Goal: Transaction & Acquisition: Purchase product/service

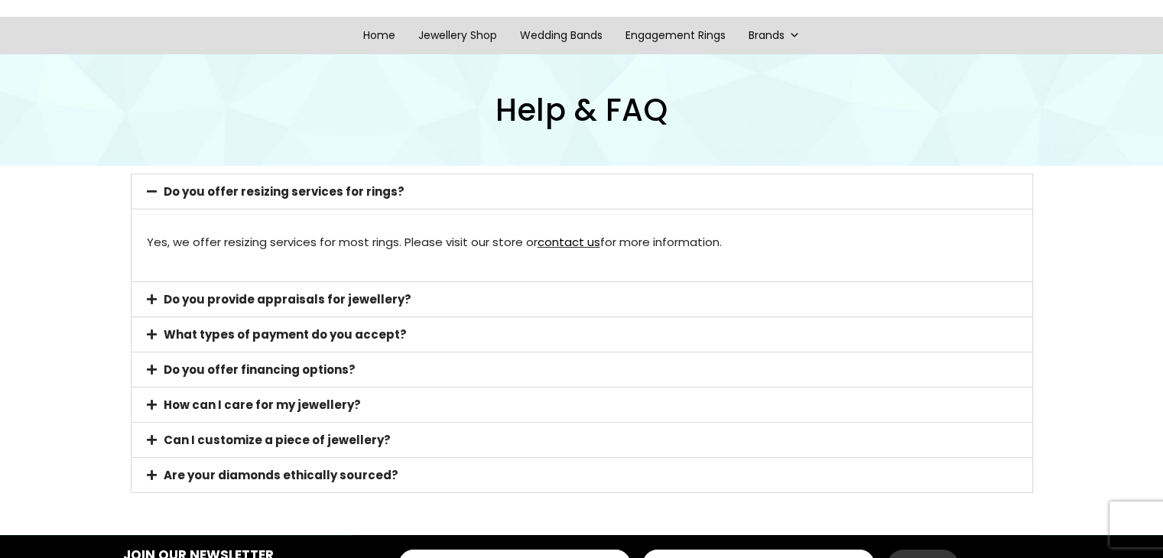
scroll to position [184, 0]
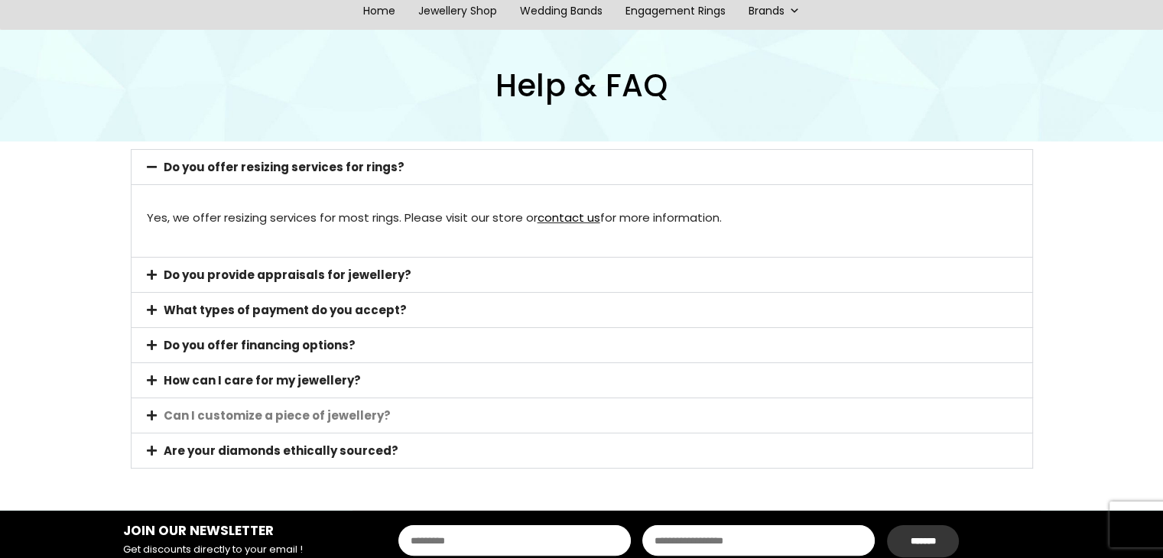
click at [310, 410] on link "Can I customize a piece of jewellery?" at bounding box center [277, 416] width 227 height 16
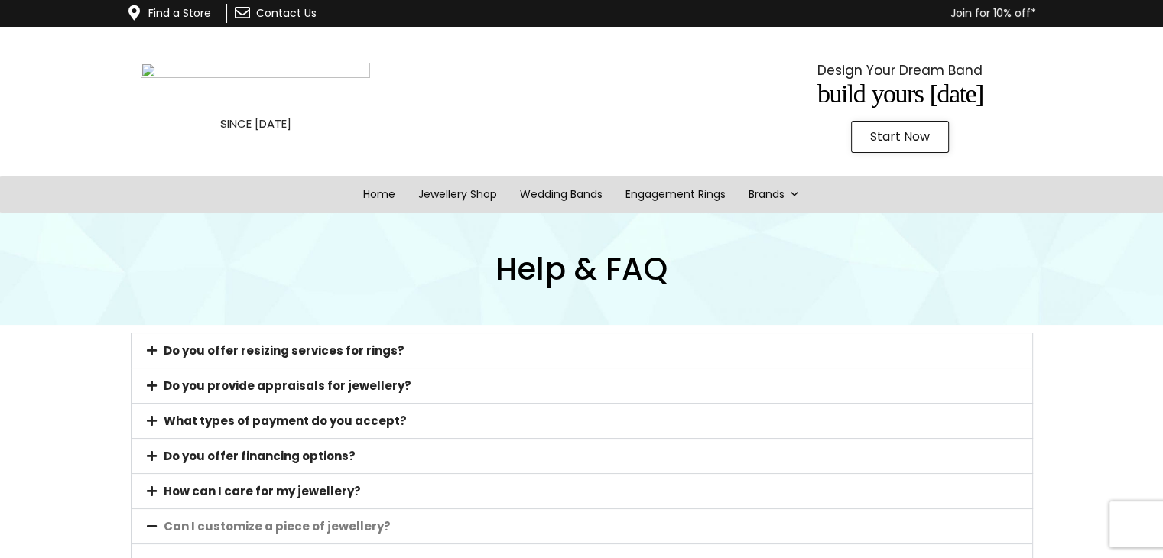
scroll to position [0, 0]
click at [902, 145] on link "Start Now" at bounding box center [900, 137] width 98 height 32
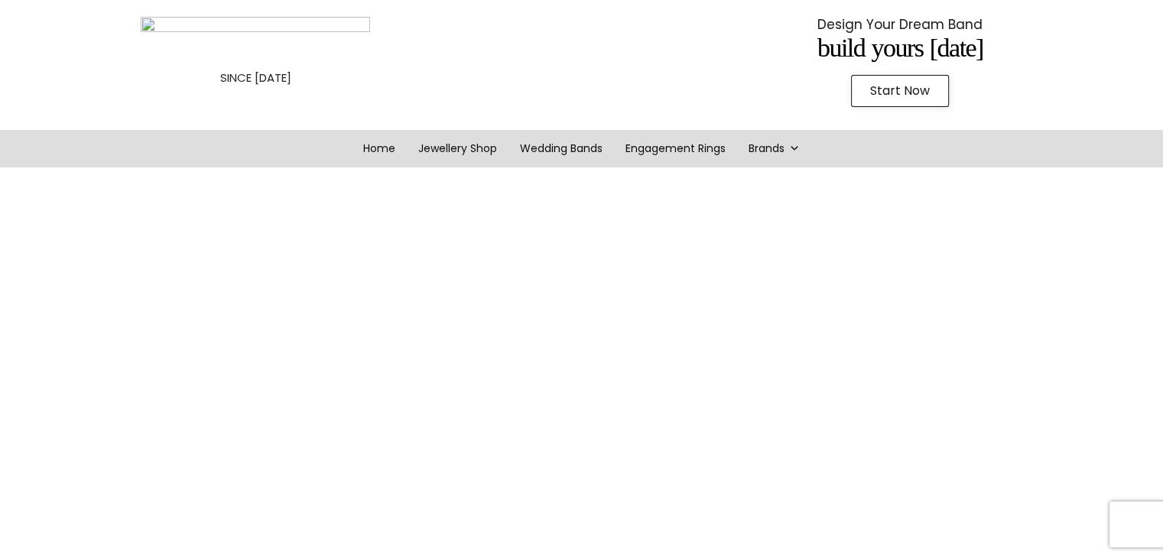
scroll to position [38, 0]
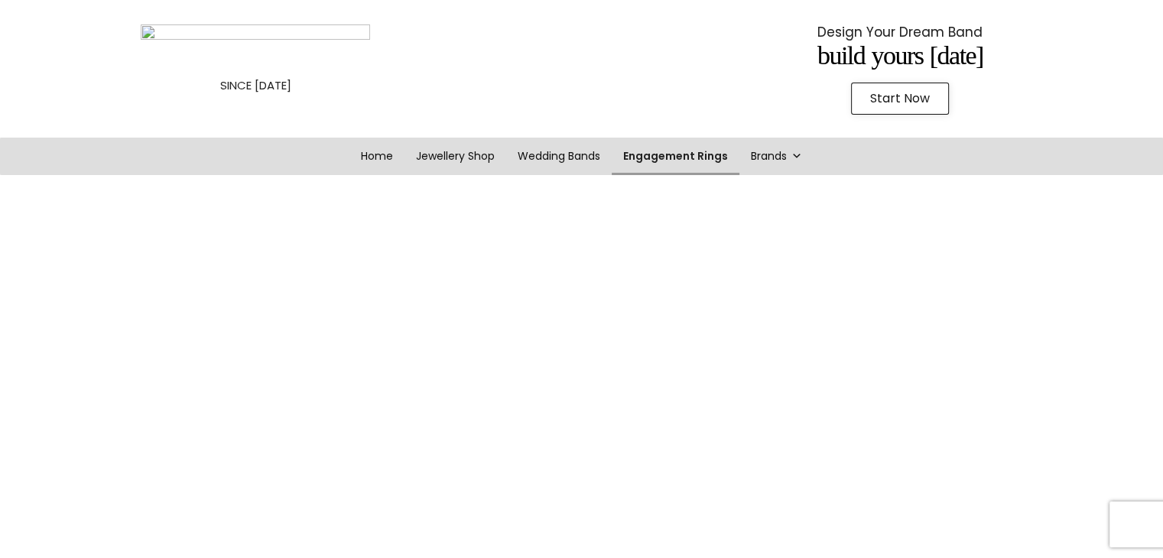
click at [660, 158] on link "Engagement Rings" at bounding box center [676, 156] width 128 height 37
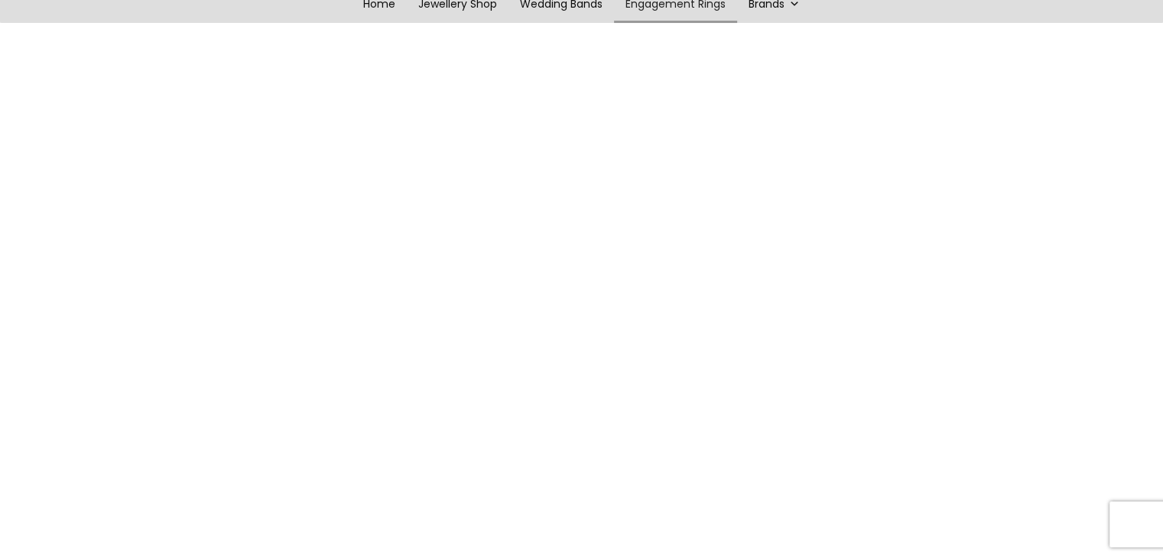
scroll to position [195, 0]
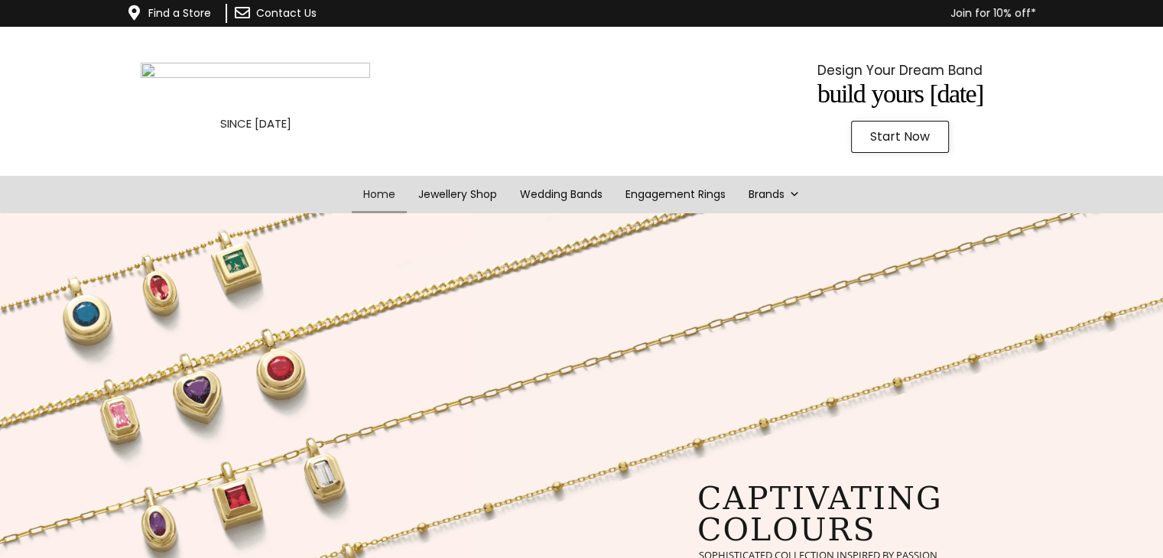
click at [930, 135] on link "Start Now" at bounding box center [900, 137] width 98 height 32
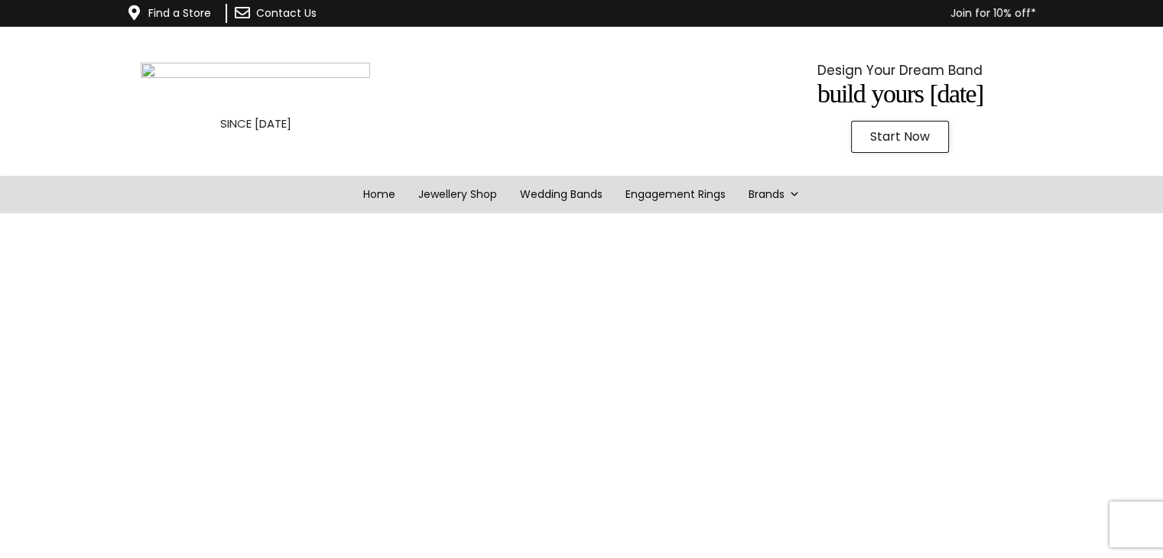
click at [930, 135] on link "Start Now" at bounding box center [900, 137] width 98 height 32
click at [675, 193] on link "Engagement Rings" at bounding box center [676, 194] width 128 height 37
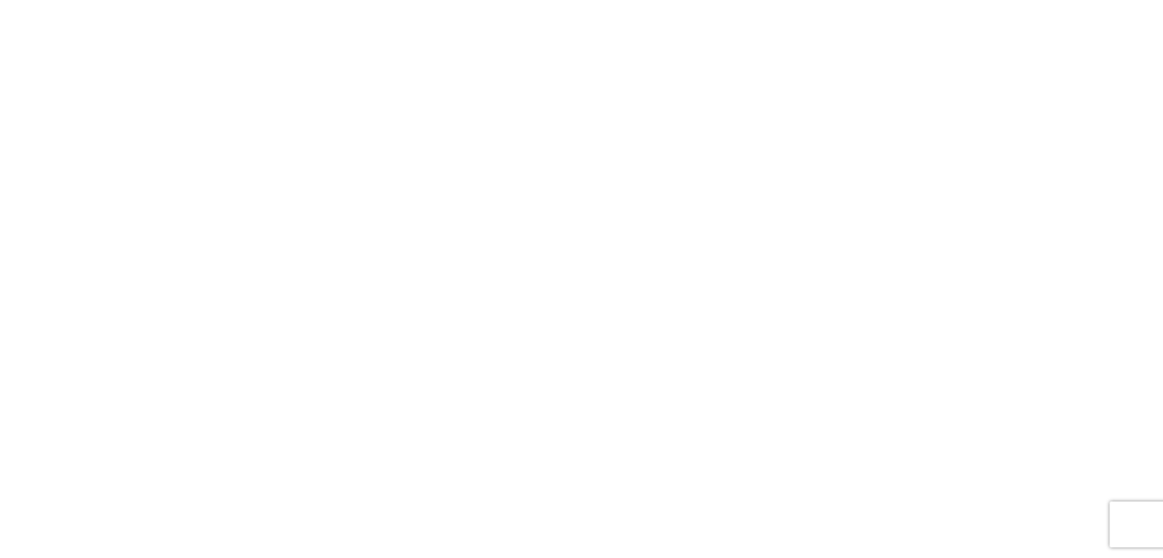
scroll to position [220, 0]
